Goal: Task Accomplishment & Management: Manage account settings

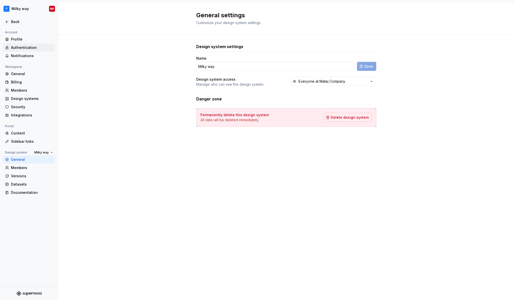
click at [38, 47] on div "Authentication" at bounding box center [32, 47] width 42 height 5
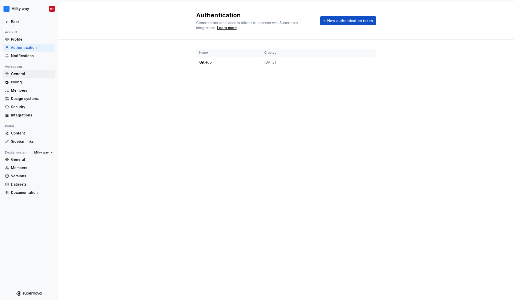
click at [33, 73] on div "General" at bounding box center [32, 73] width 42 height 5
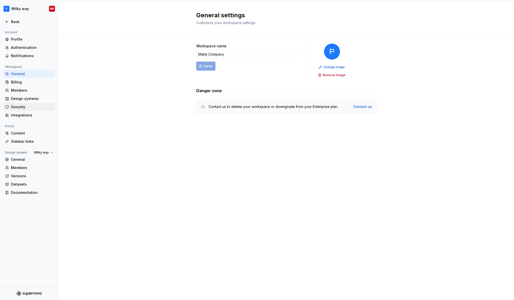
click at [21, 106] on div "Security" at bounding box center [32, 106] width 42 height 5
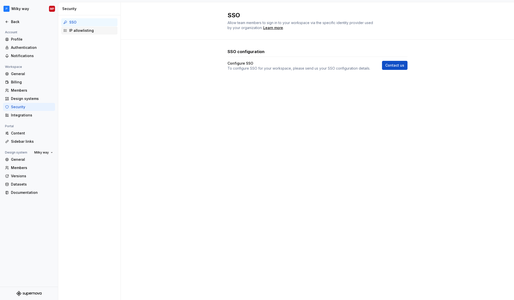
click at [97, 30] on div "IP allowlisting" at bounding box center [92, 30] width 46 height 5
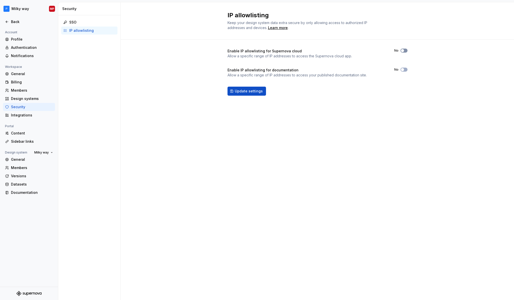
click at [402, 52] on button "No" at bounding box center [404, 51] width 7 height 4
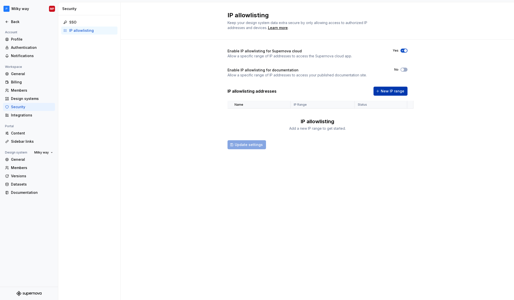
click at [399, 90] on span "New IP range" at bounding box center [393, 91] width 24 height 5
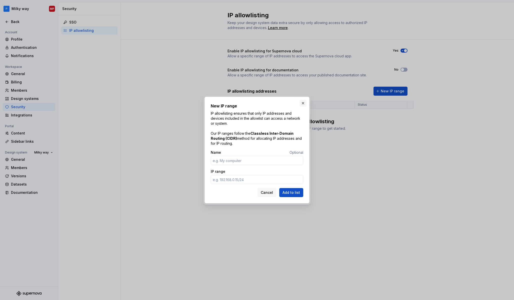
click at [304, 104] on button "button" at bounding box center [303, 103] width 7 height 7
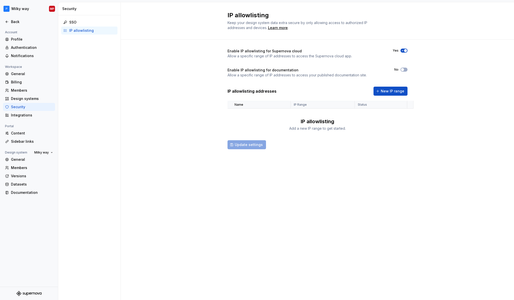
click at [387, 98] on div "IP allowlisting addresses New IP range Name IP Range Status IP allowlisting Add…" at bounding box center [318, 109] width 180 height 45
click at [404, 53] on div "Enable IP allowlisting for Supernova cloud Allow a specific range of IP address…" at bounding box center [318, 54] width 180 height 10
drag, startPoint x: 404, startPoint y: 50, endPoint x: 404, endPoint y: 56, distance: 6.0
click at [404, 50] on span "button" at bounding box center [405, 50] width 3 height 3
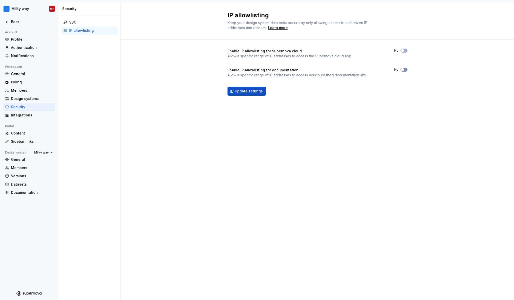
click at [404, 70] on span "button" at bounding box center [402, 69] width 3 height 3
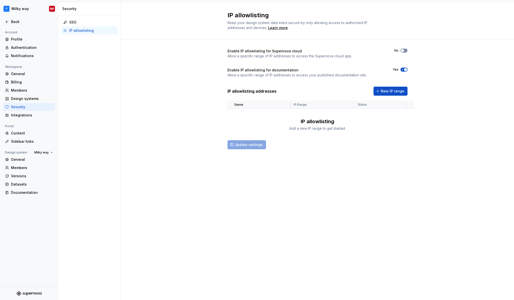
click at [404, 49] on icon "button" at bounding box center [403, 50] width 4 height 3
click at [404, 51] on span "button" at bounding box center [405, 50] width 3 height 3
click at [402, 71] on button "Yes" at bounding box center [404, 70] width 7 height 4
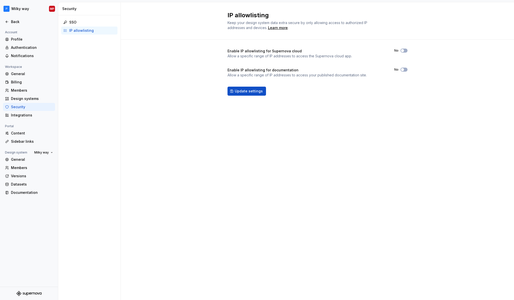
click at [400, 52] on div "No" at bounding box center [400, 51] width 13 height 4
click at [401, 51] on span "button" at bounding box center [402, 50] width 3 height 3
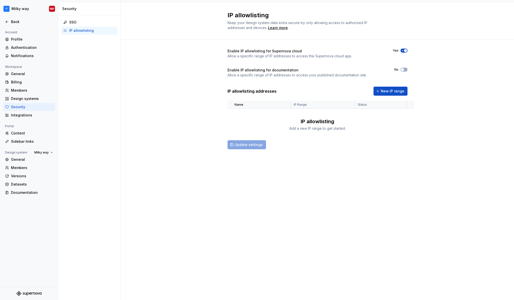
click at [405, 50] on span "button" at bounding box center [405, 50] width 3 height 3
